Goal: Information Seeking & Learning: Learn about a topic

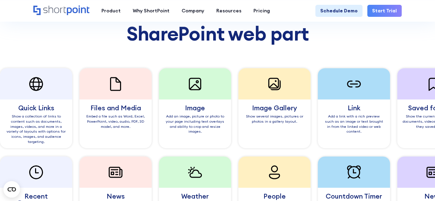
scroll to position [516, 0]
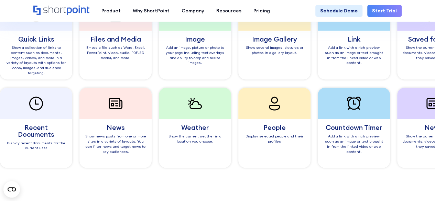
click at [299, 59] on div "Show the current page viewer's documents, videos, and pages that they saved for…" at bounding box center [330, 52] width 62 height 15
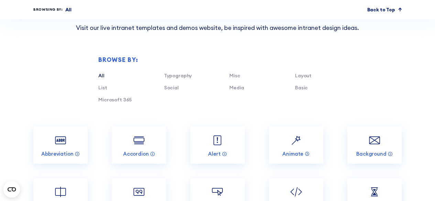
scroll to position [3027, 0]
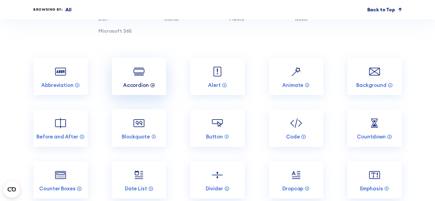
click at [144, 82] on p "Accordion" at bounding box center [136, 85] width 26 height 7
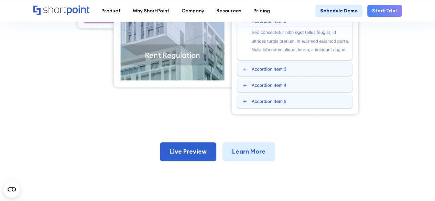
scroll to position [275, 0]
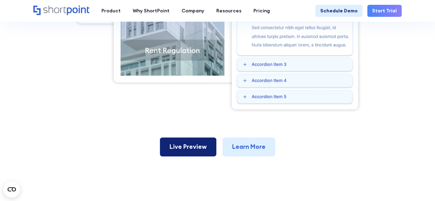
click at [202, 147] on link "Live Preview" at bounding box center [188, 147] width 56 height 19
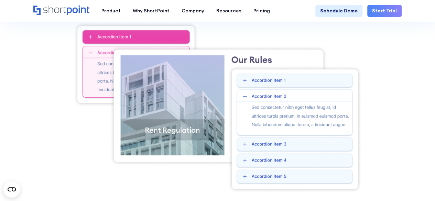
scroll to position [69, 0]
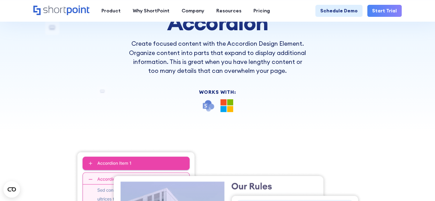
click at [59, 8] on icon "Home" at bounding box center [61, 11] width 56 height 10
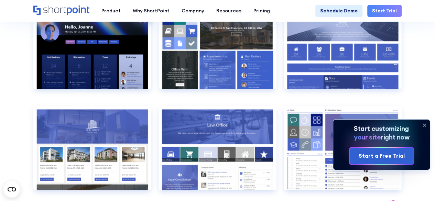
scroll to position [550, 0]
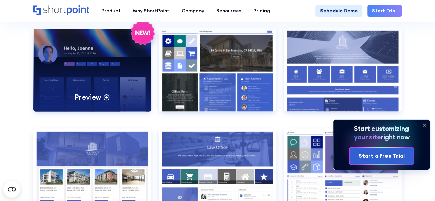
click at [100, 75] on div "Preview" at bounding box center [92, 69] width 118 height 84
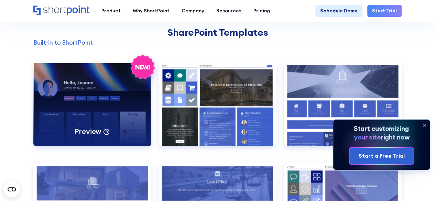
scroll to position [378, 0]
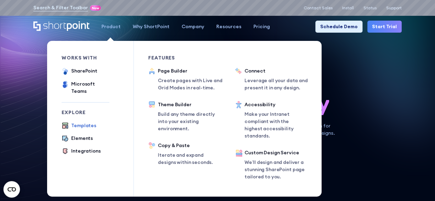
click at [77, 122] on div "Templates" at bounding box center [83, 125] width 25 height 7
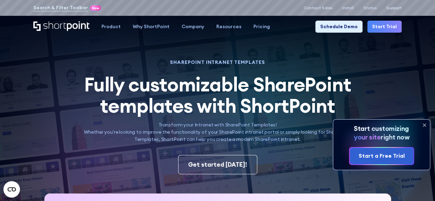
click at [424, 123] on icon at bounding box center [424, 125] width 11 height 11
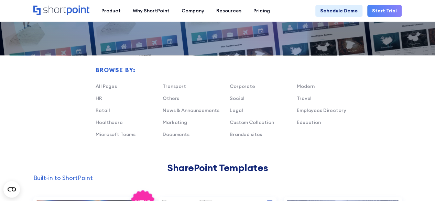
scroll to position [413, 0]
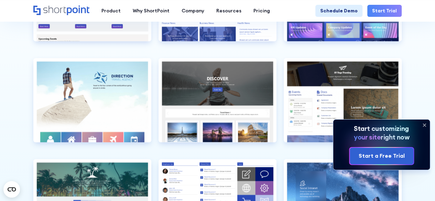
scroll to position [1548, 0]
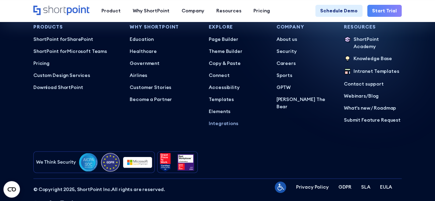
scroll to position [2992, 0]
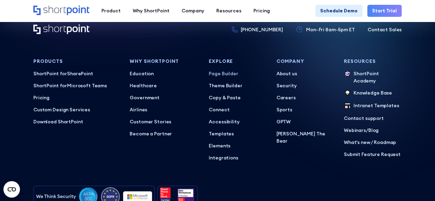
click at [229, 70] on p "Page Builder" at bounding box center [238, 73] width 58 height 7
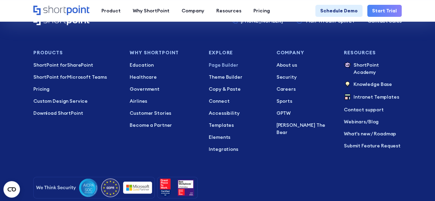
scroll to position [3276, 0]
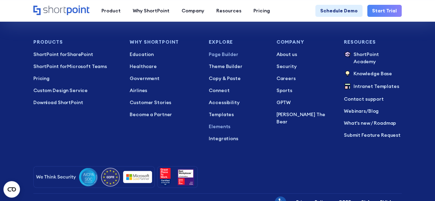
click at [223, 123] on p "Elements" at bounding box center [238, 126] width 58 height 7
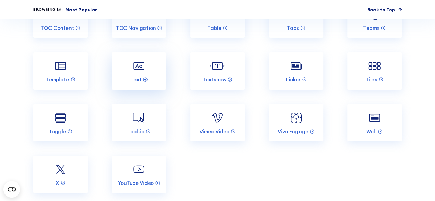
scroll to position [1169, 0]
